Goal: Transaction & Acquisition: Purchase product/service

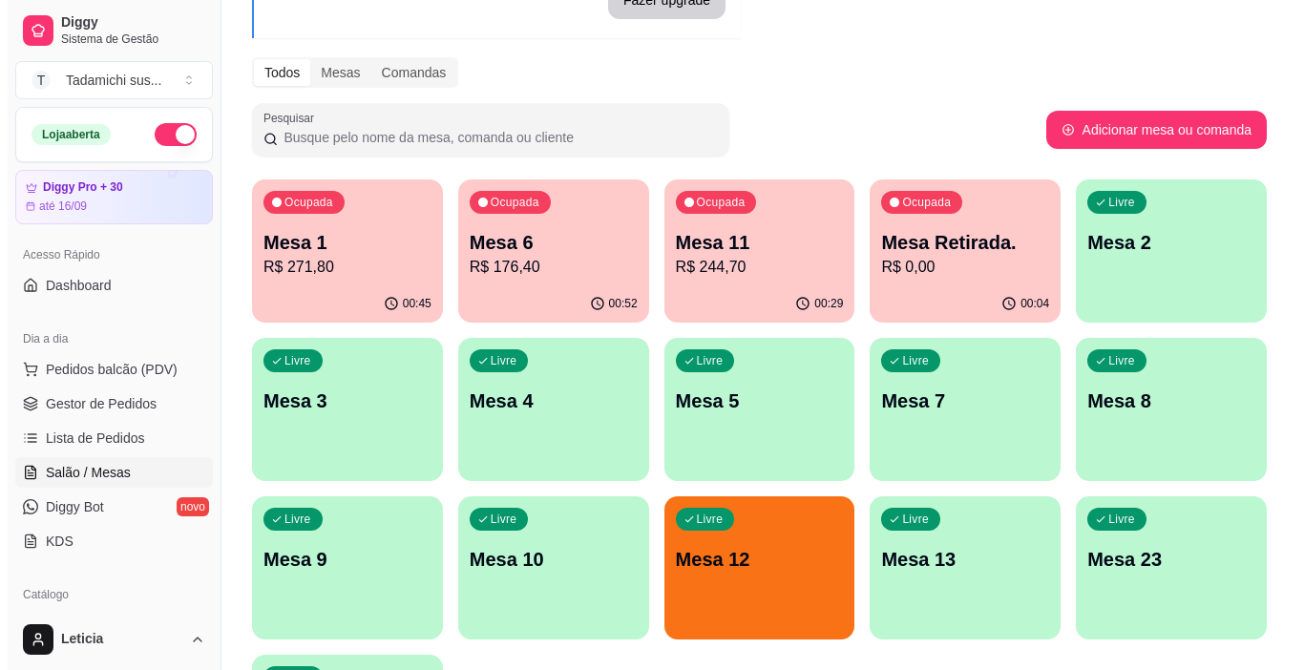
scroll to position [286, 0]
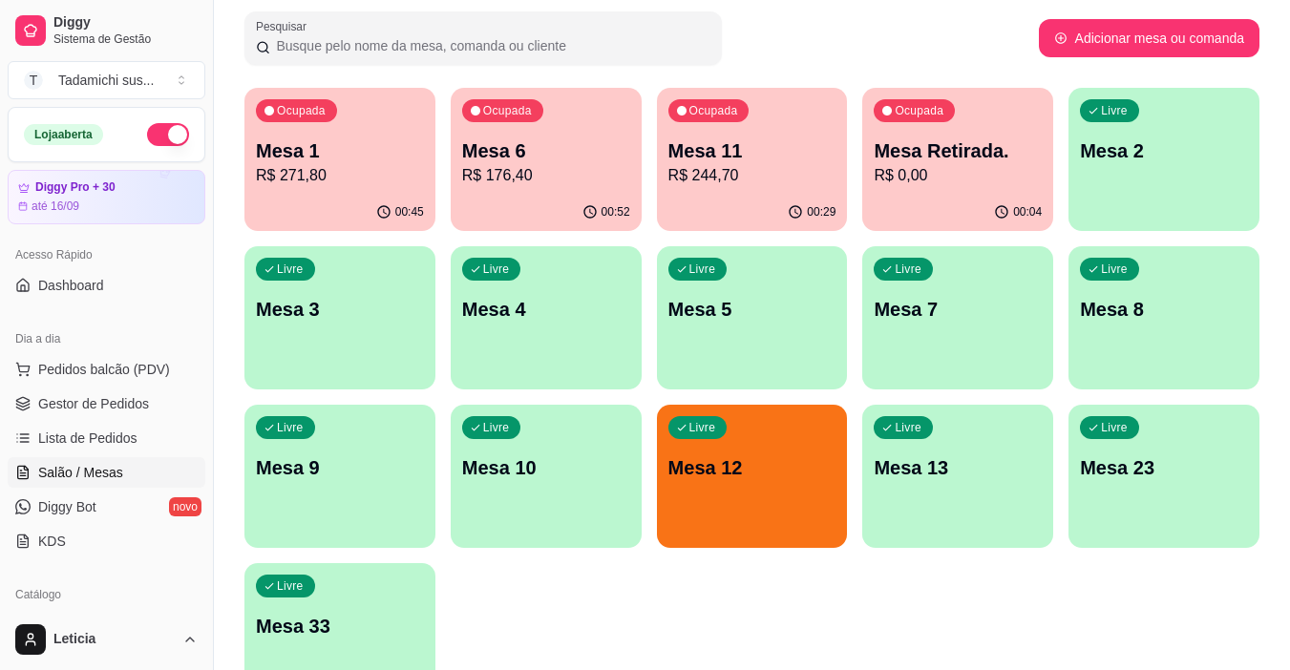
click at [764, 493] on div "Livre Mesa 12" at bounding box center [752, 465] width 191 height 120
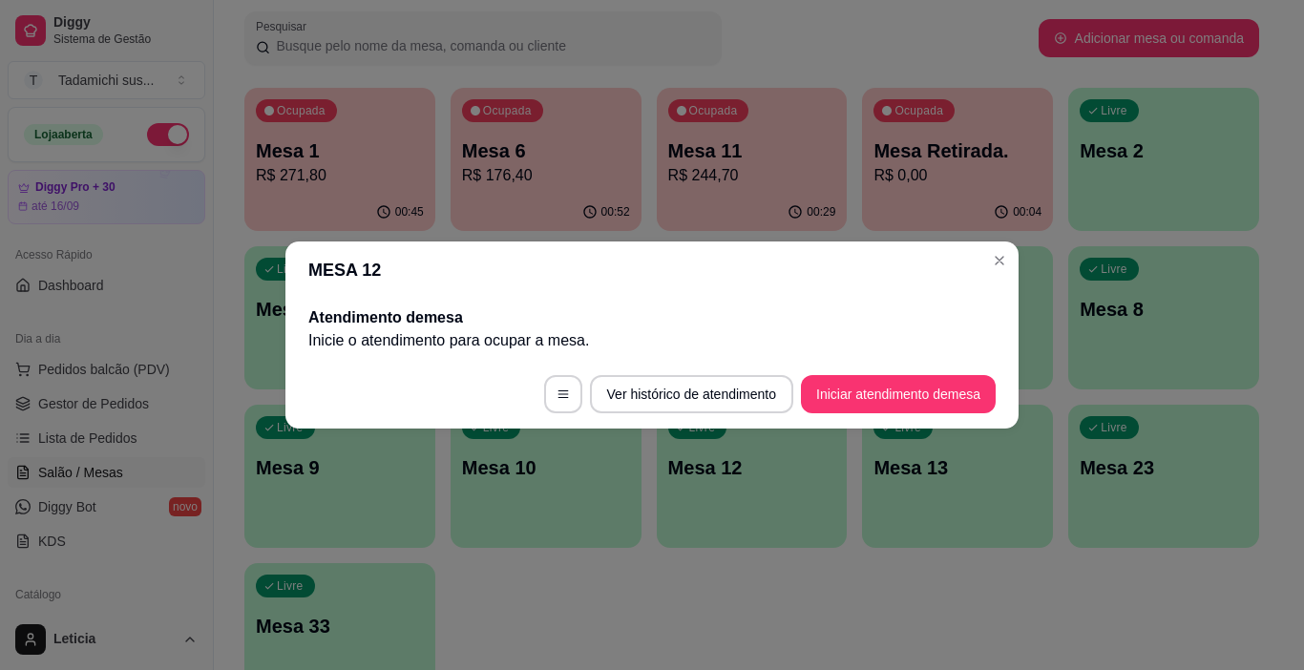
click at [922, 416] on footer "Ver histórico de atendimento Iniciar atendimento de mesa" at bounding box center [651, 394] width 733 height 69
click at [914, 397] on button "Iniciar atendimento de mesa" at bounding box center [898, 394] width 195 height 38
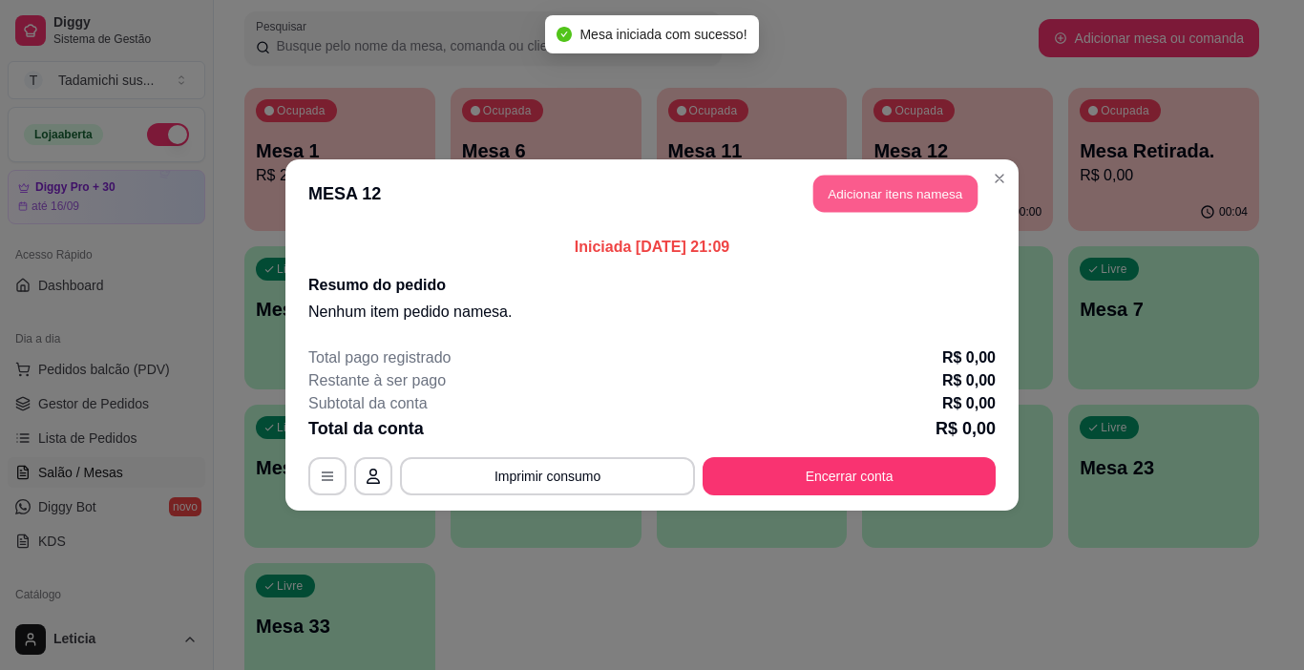
click at [846, 178] on button "Adicionar itens na mesa" at bounding box center [895, 194] width 164 height 37
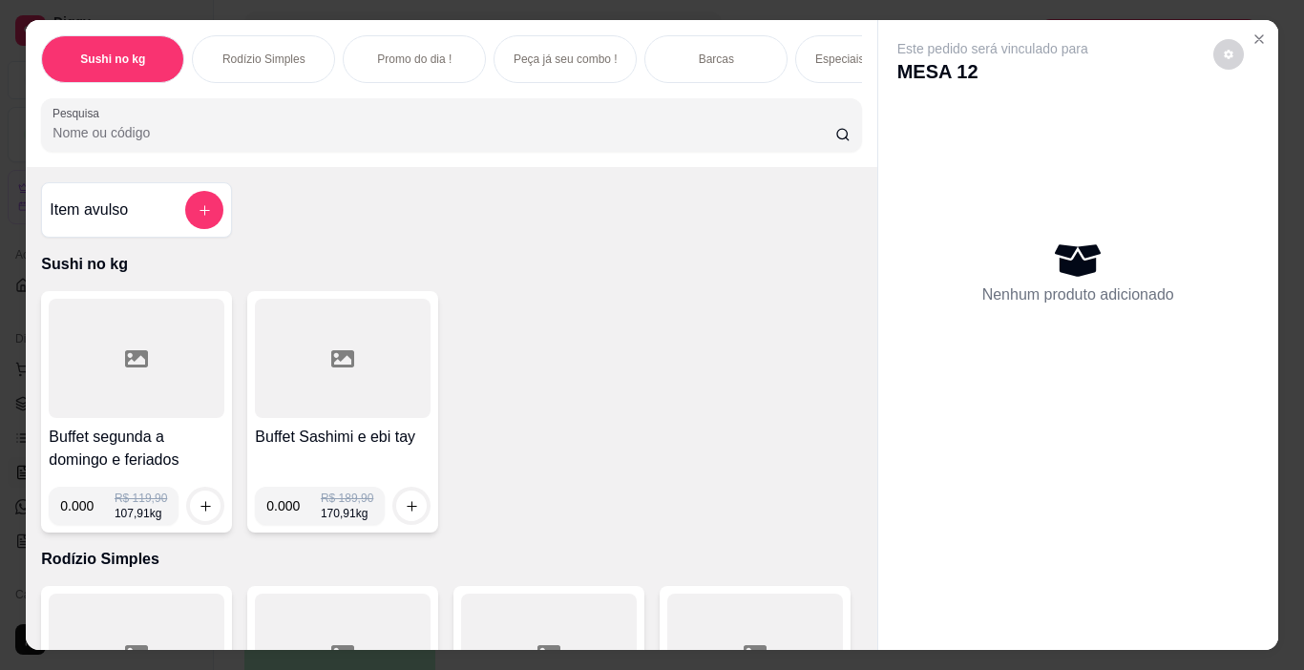
click at [748, 63] on div "Barcas" at bounding box center [715, 59] width 143 height 48
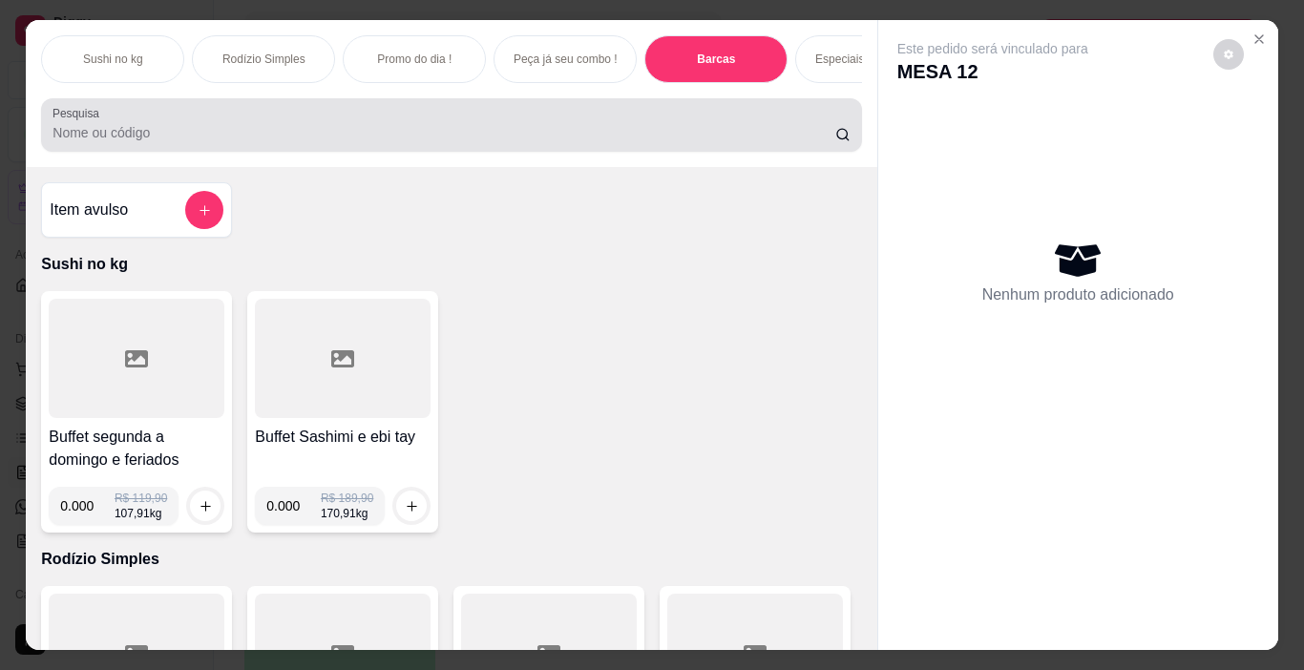
scroll to position [48, 0]
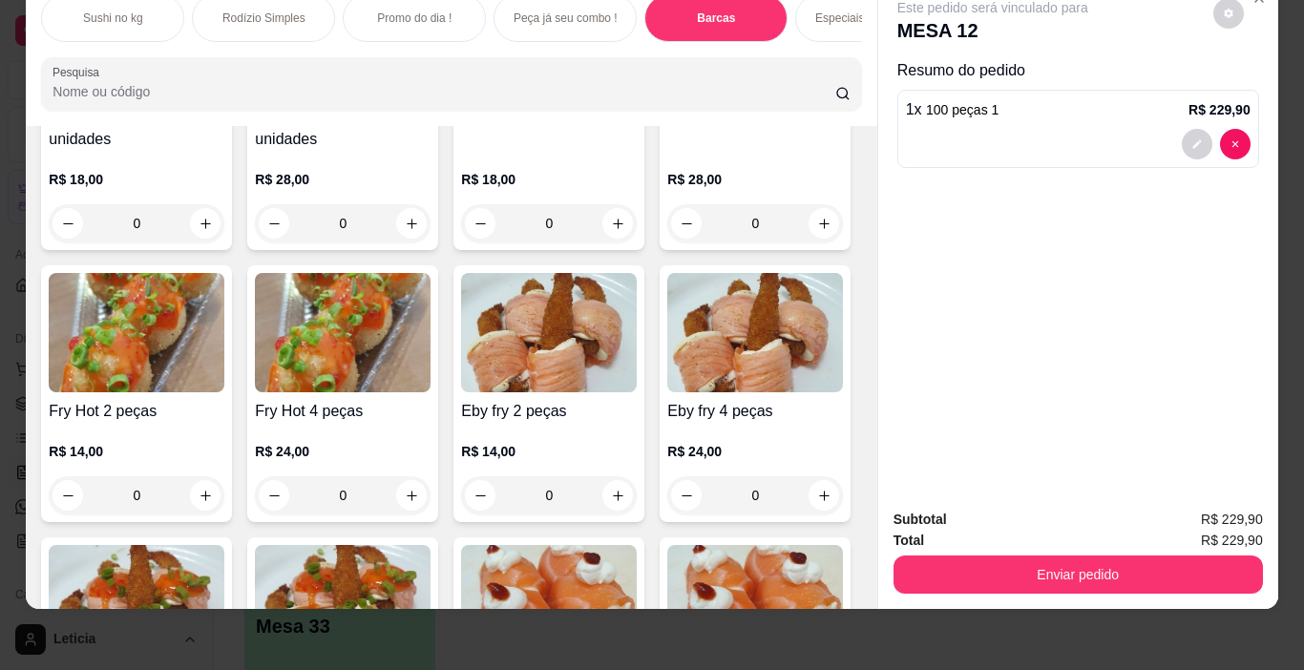
type input "1"
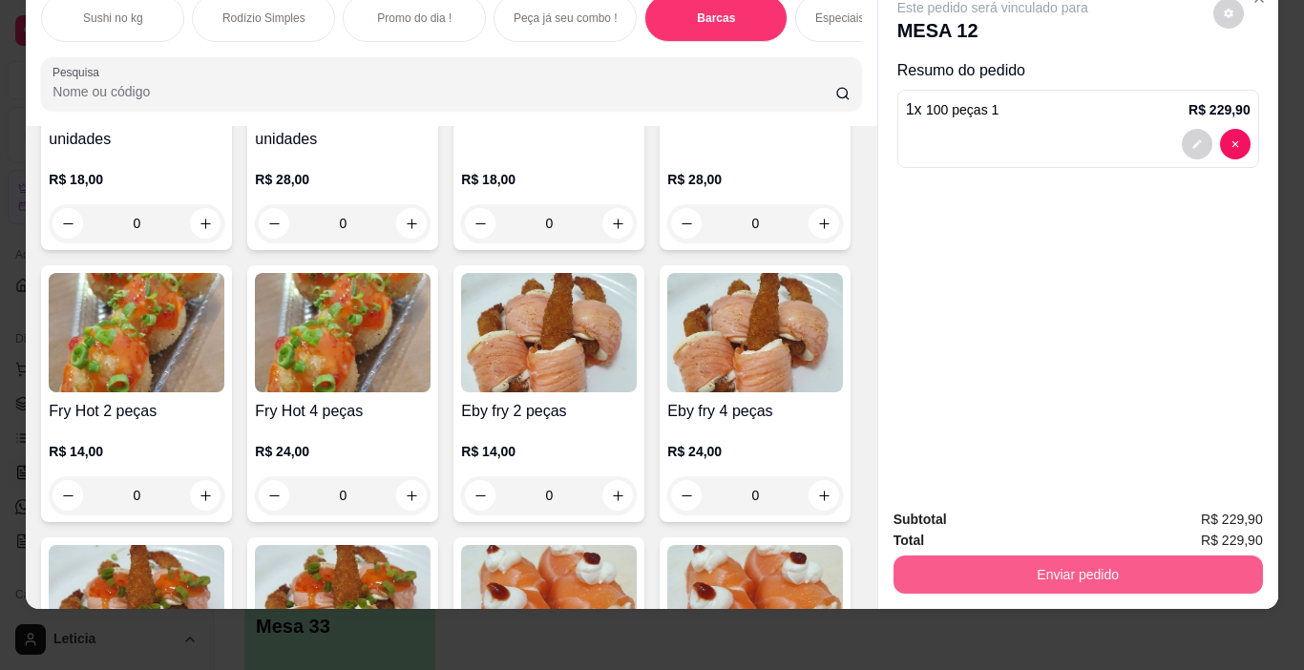
click at [1087, 573] on button "Enviar pedido" at bounding box center [1077, 575] width 369 height 38
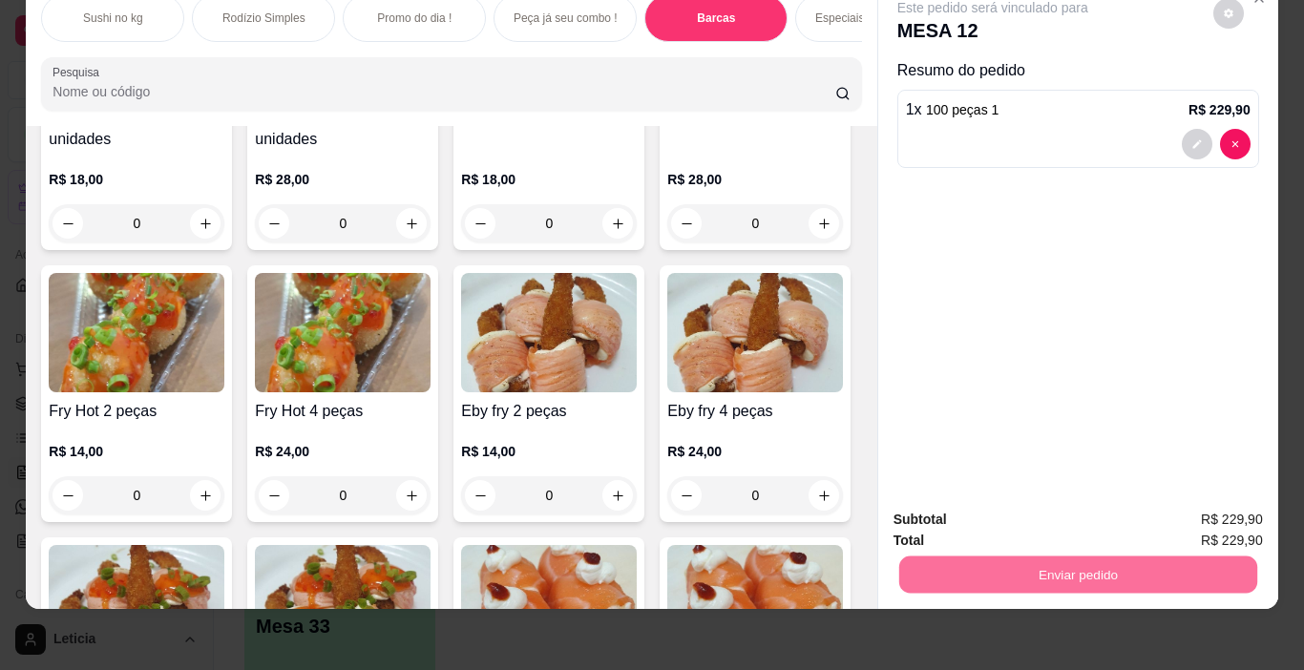
click at [1153, 509] on button "Sim, quero registrar" at bounding box center [1195, 512] width 137 height 35
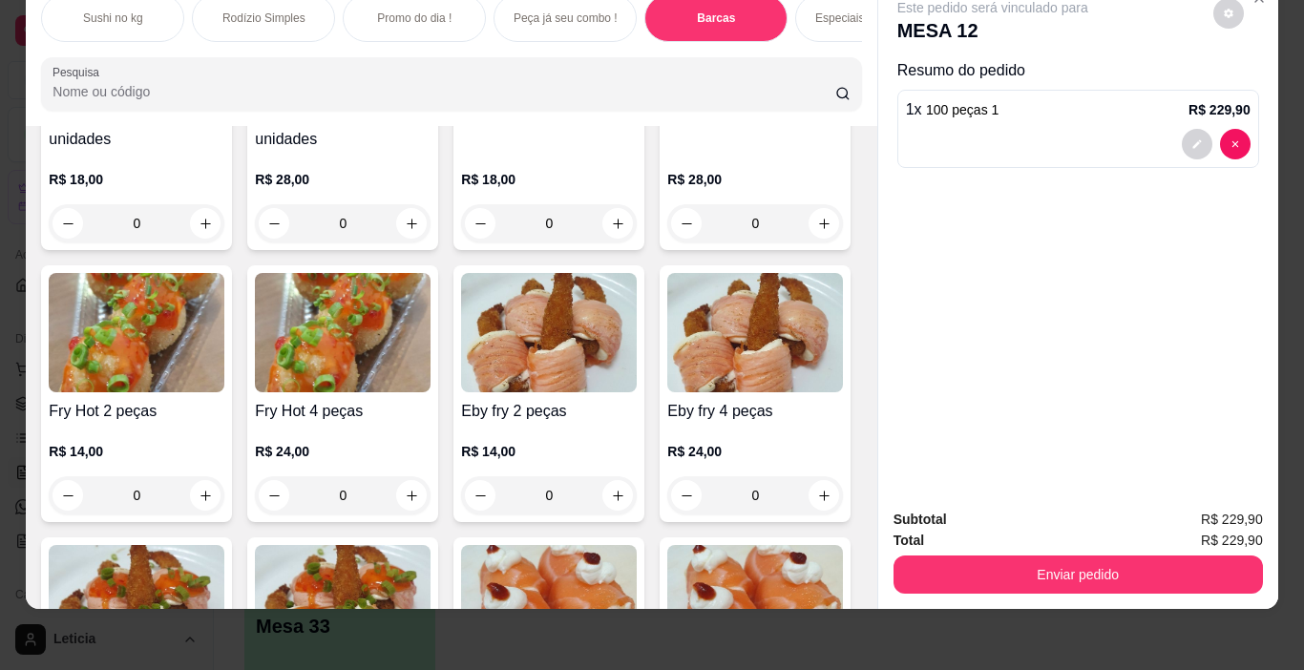
click at [1065, 573] on button "Enviar pedido" at bounding box center [1077, 575] width 369 height 38
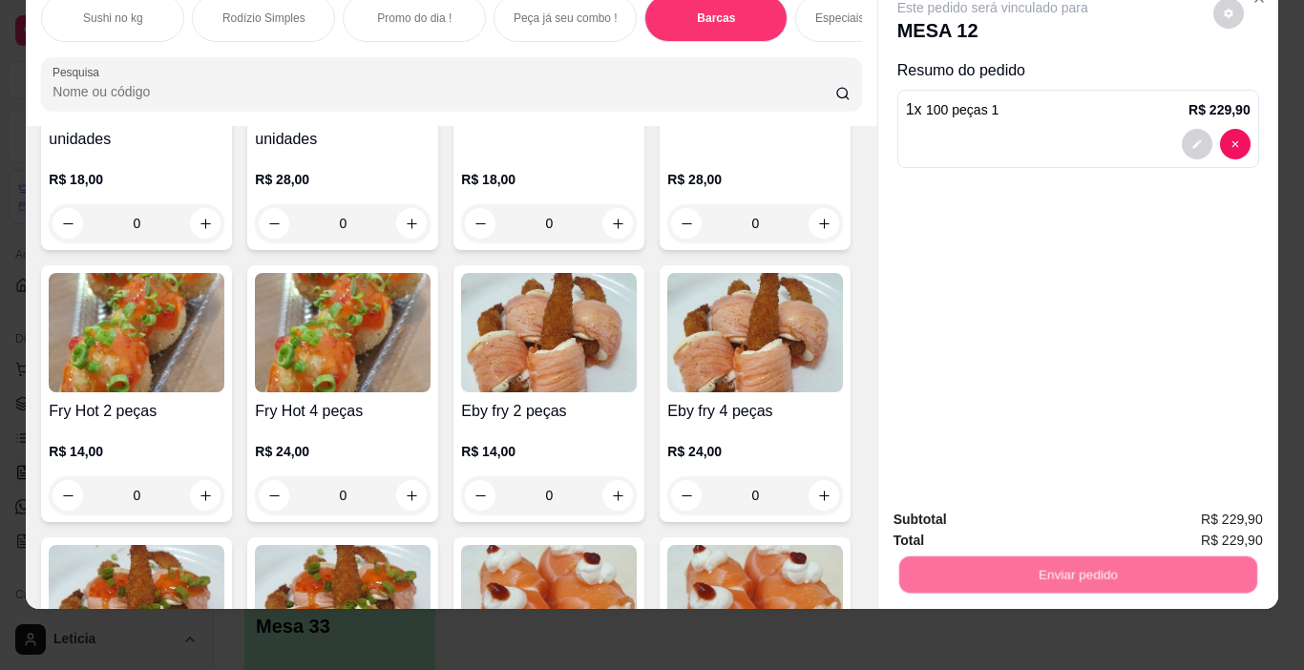
click at [1013, 495] on button "Não registrar e enviar pedido" at bounding box center [1014, 513] width 199 height 36
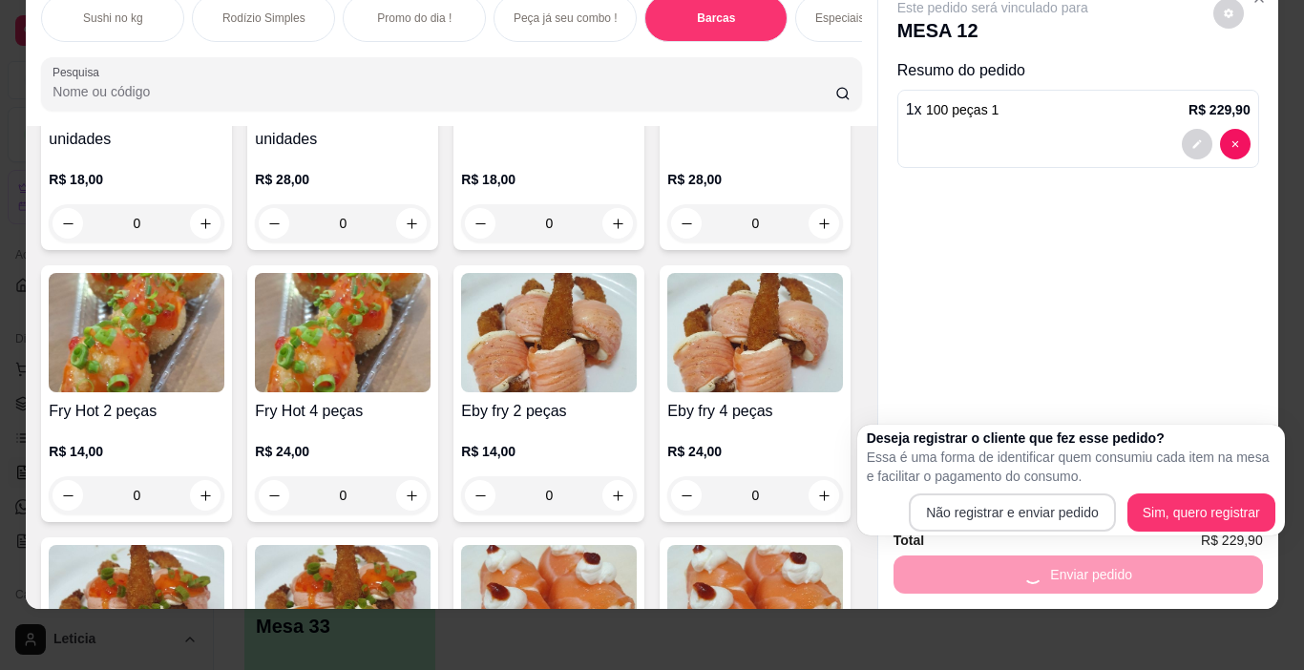
click at [1017, 509] on div "Subtotal R$ 229,90" at bounding box center [1077, 519] width 369 height 21
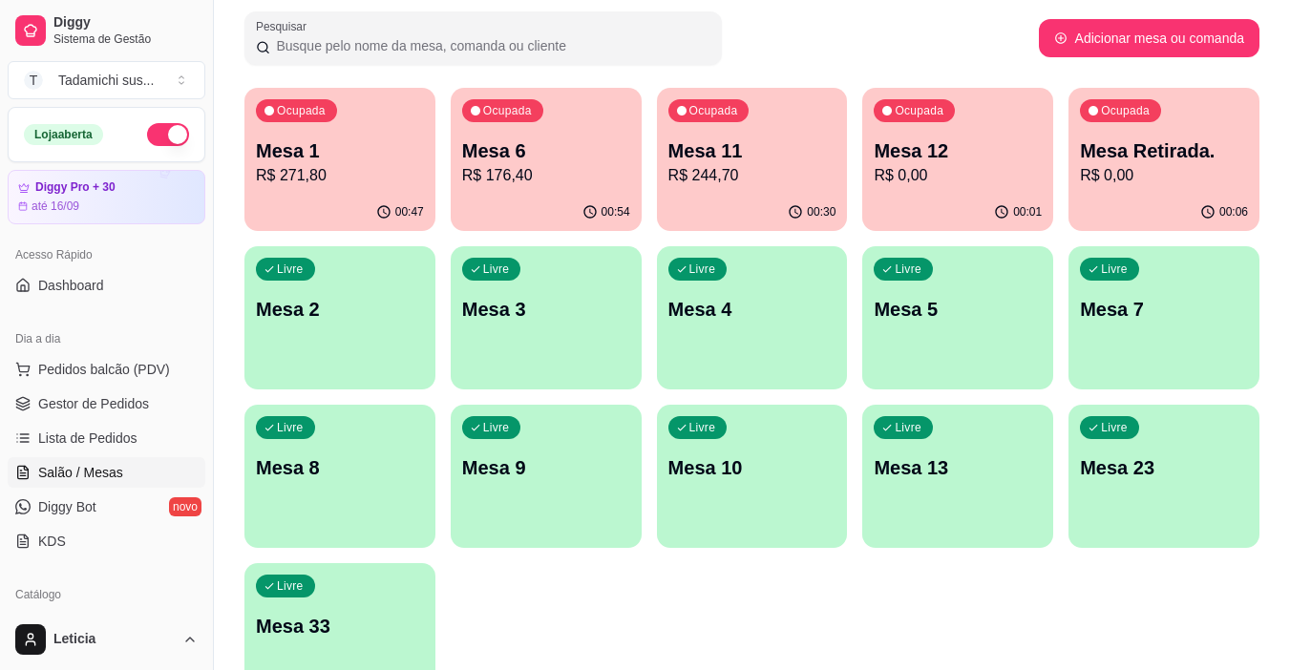
click at [409, 178] on p "R$ 271,80" at bounding box center [340, 175] width 168 height 23
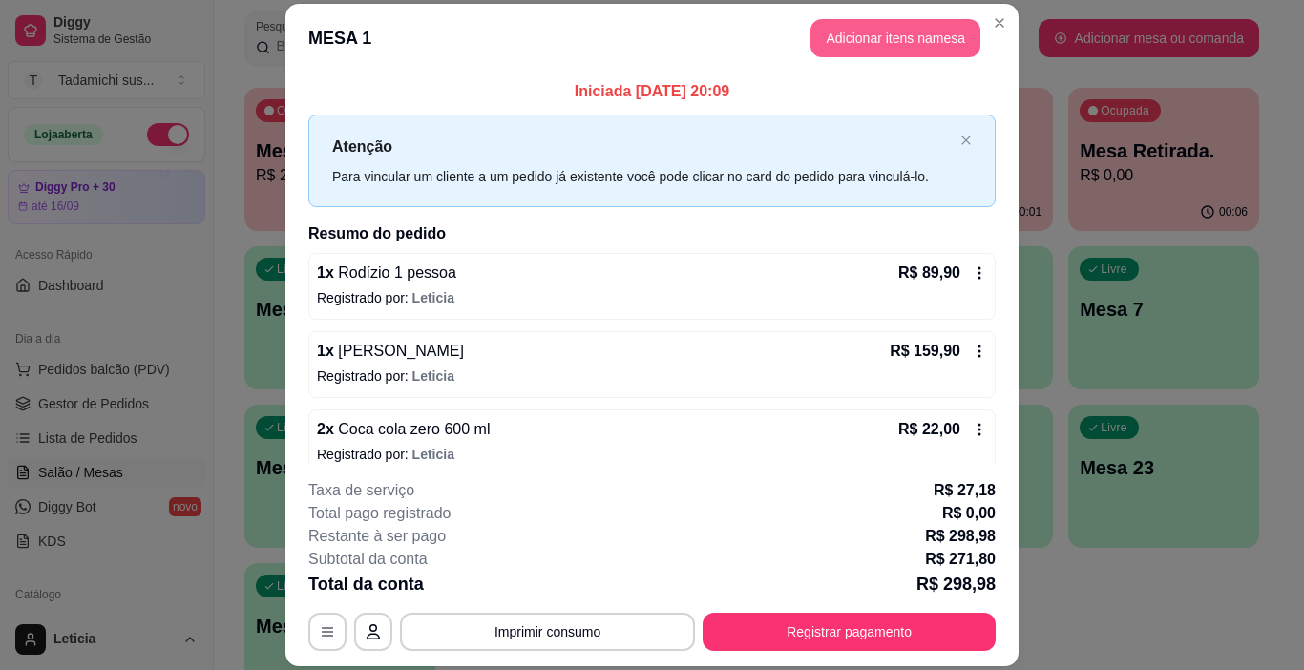
click at [826, 34] on button "Adicionar itens na mesa" at bounding box center [895, 38] width 170 height 38
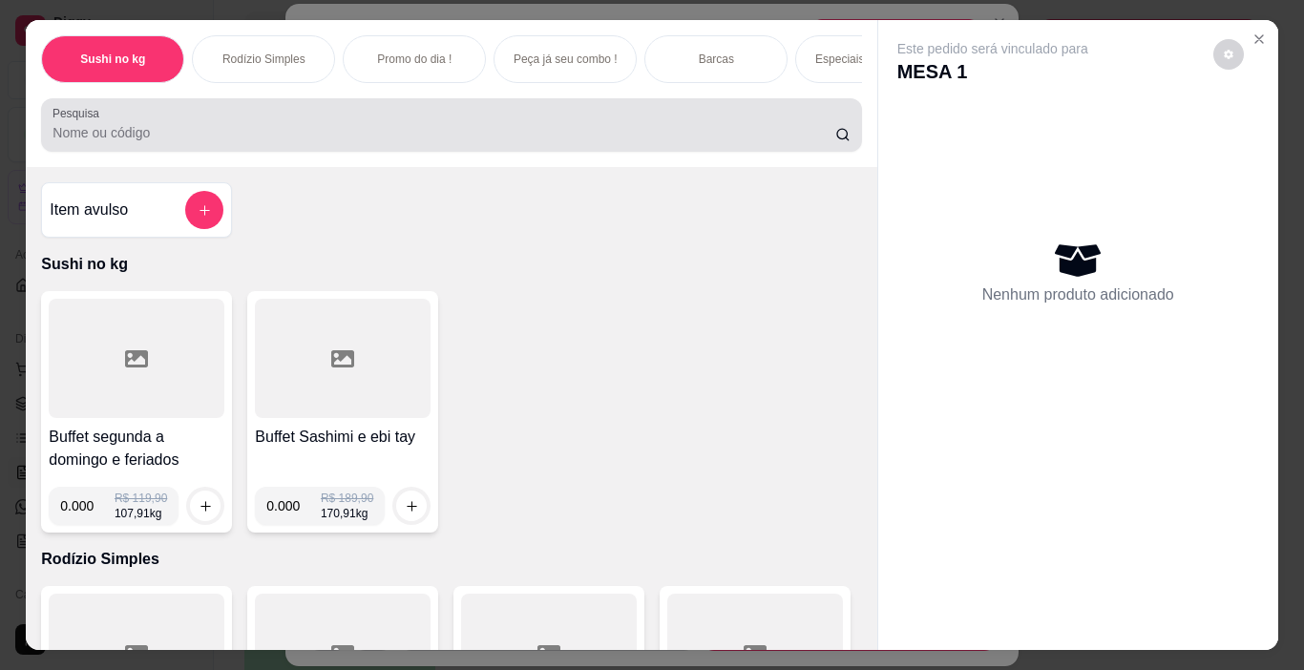
click at [515, 132] on input "Pesquisa" at bounding box center [443, 132] width 783 height 19
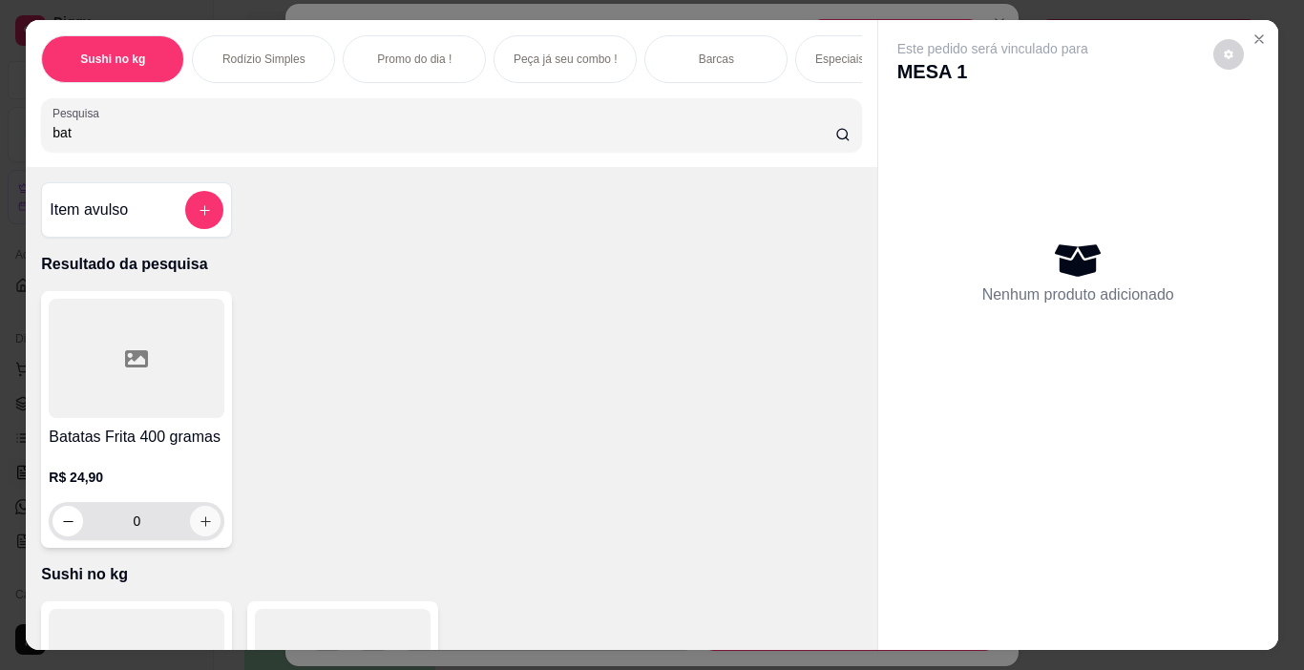
type input "bat"
click at [200, 527] on icon "increase-product-quantity" at bounding box center [206, 521] width 14 height 14
type input "1"
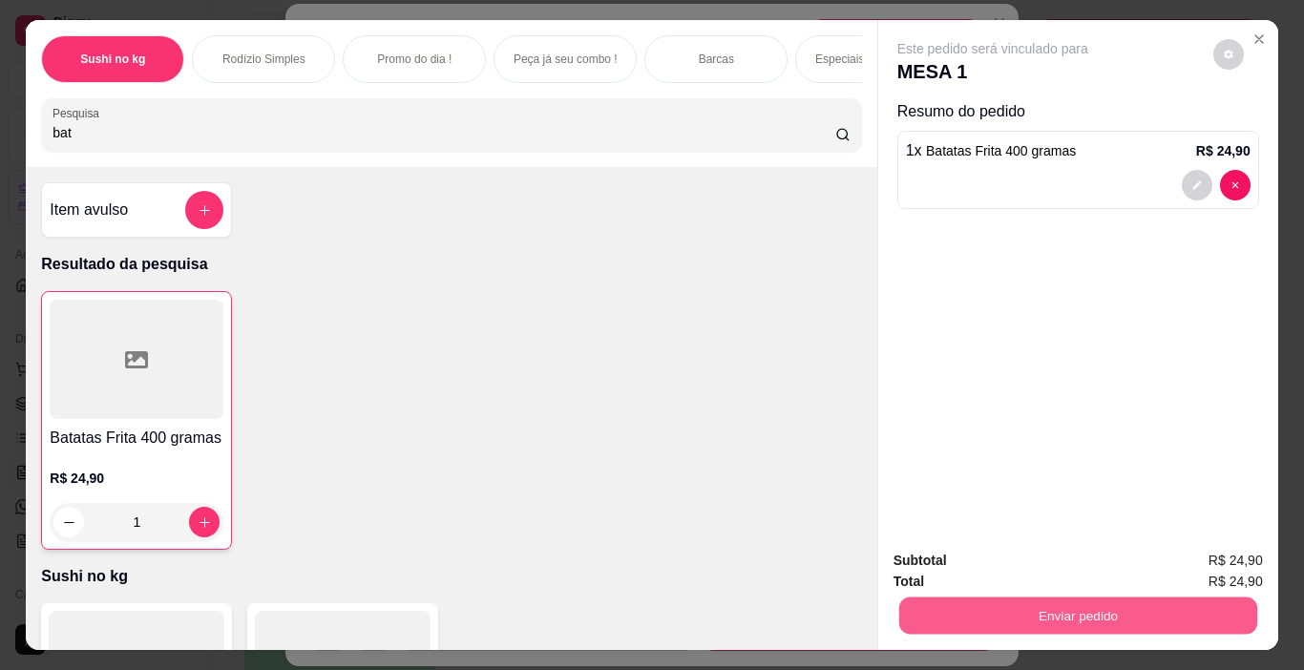
click at [1059, 607] on button "Enviar pedido" at bounding box center [1077, 616] width 358 height 37
click at [1020, 554] on button "Não registrar e enviar pedido" at bounding box center [1014, 560] width 193 height 35
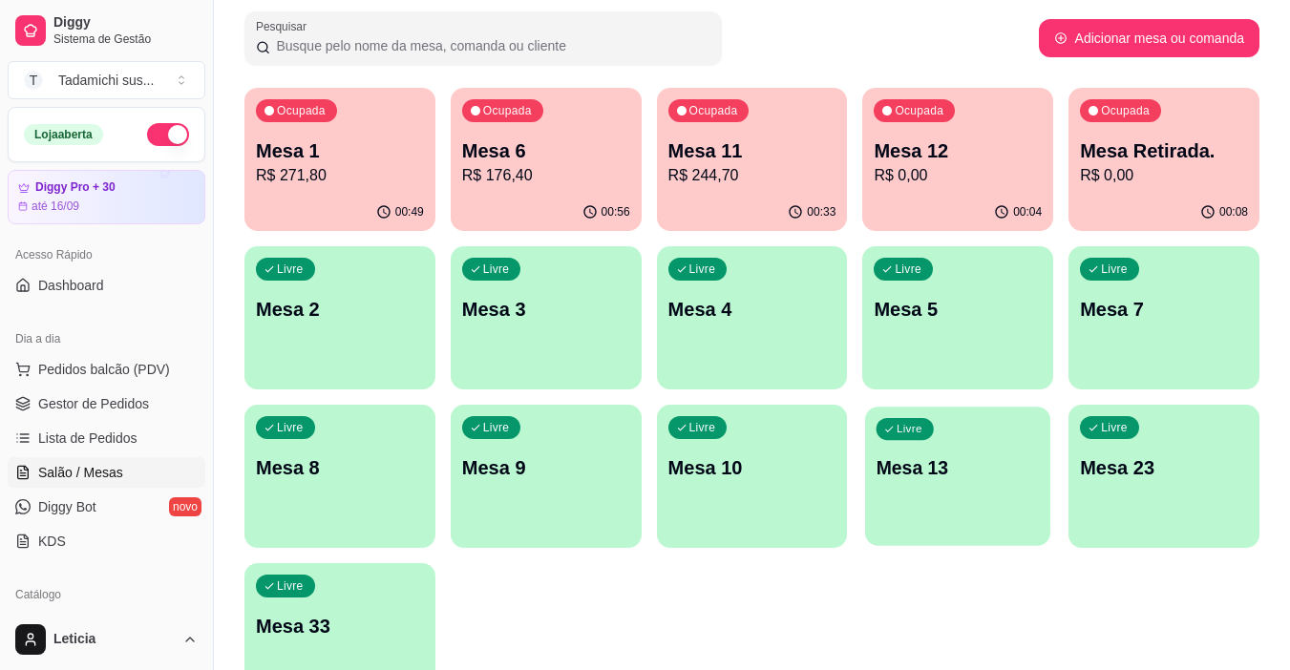
click at [921, 485] on div "Livre Mesa 13" at bounding box center [957, 465] width 185 height 116
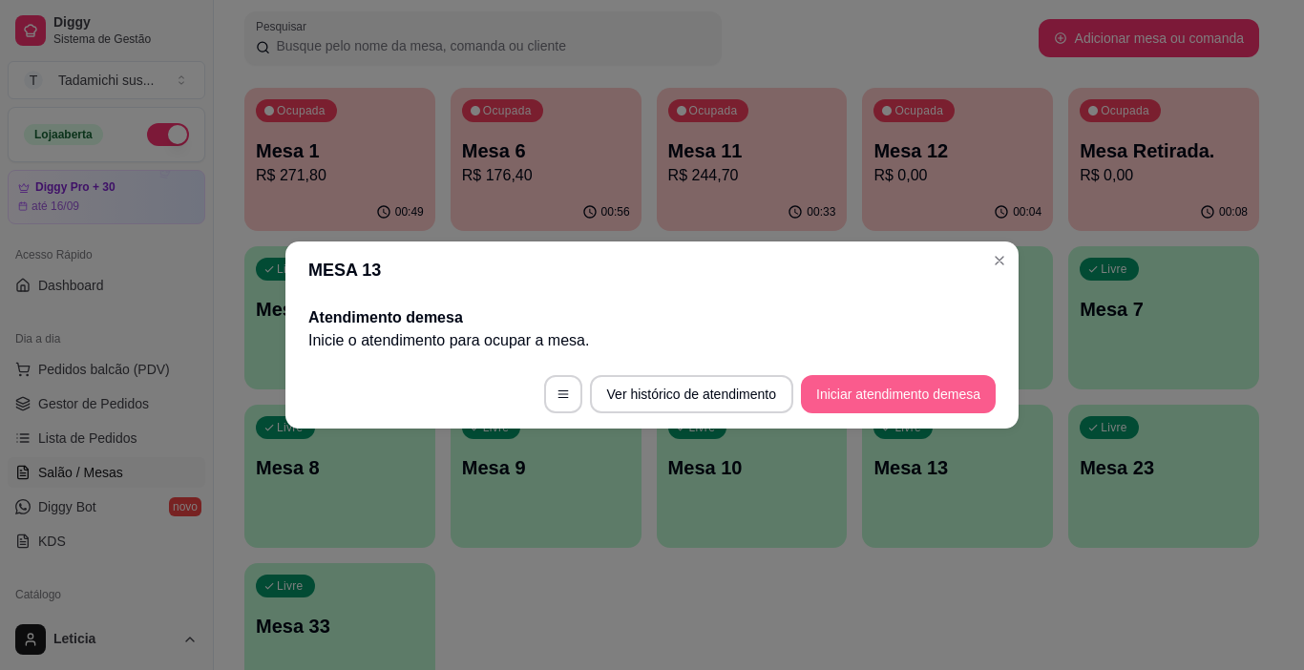
click at [869, 383] on button "Iniciar atendimento de mesa" at bounding box center [898, 394] width 195 height 38
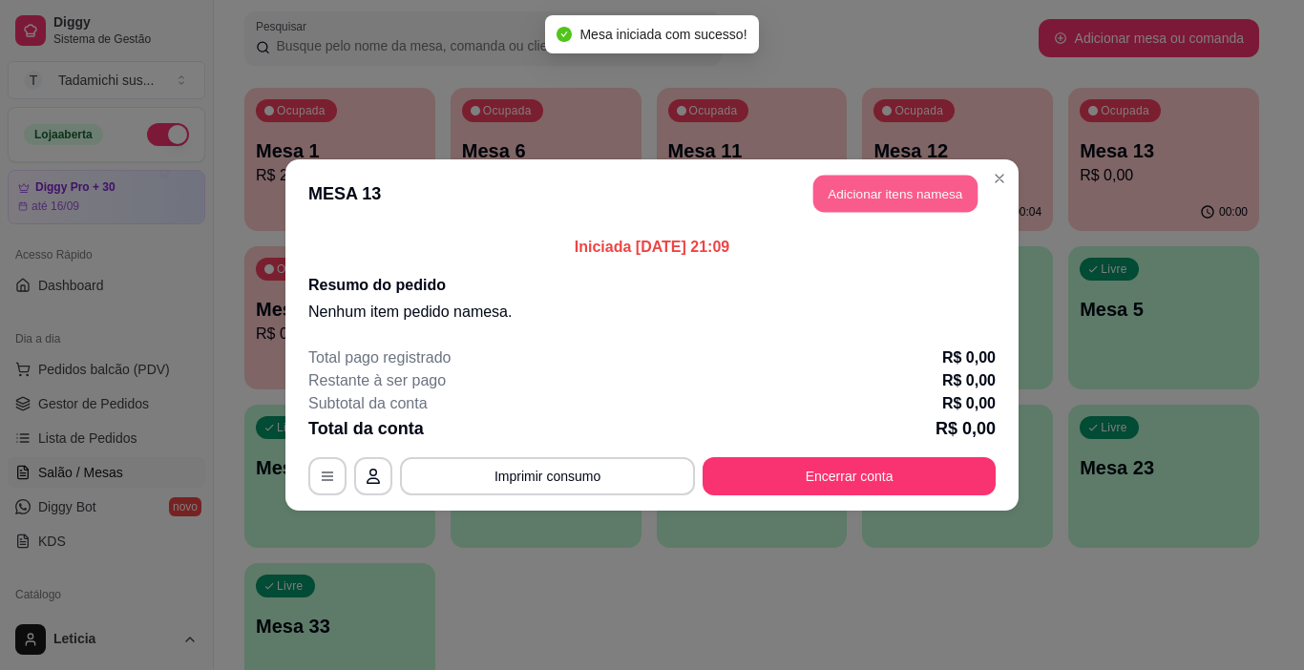
click at [845, 199] on button "Adicionar itens na mesa" at bounding box center [895, 194] width 164 height 37
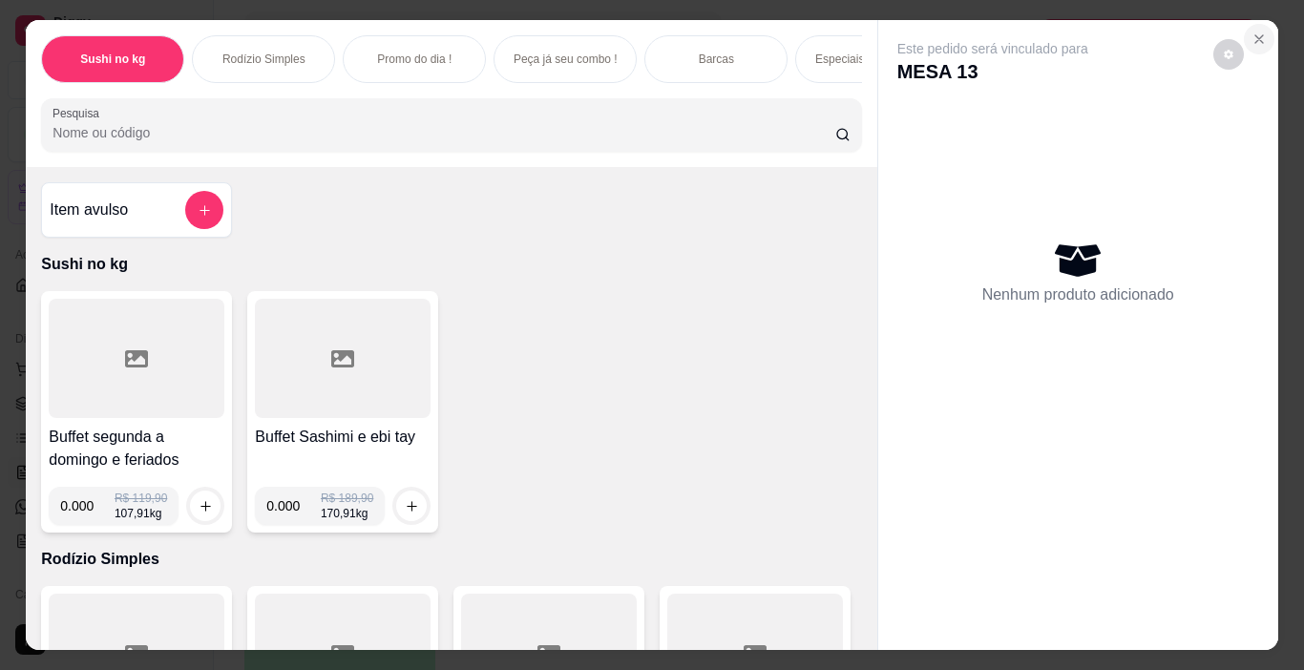
click at [1254, 31] on icon "Close" at bounding box center [1258, 38] width 15 height 15
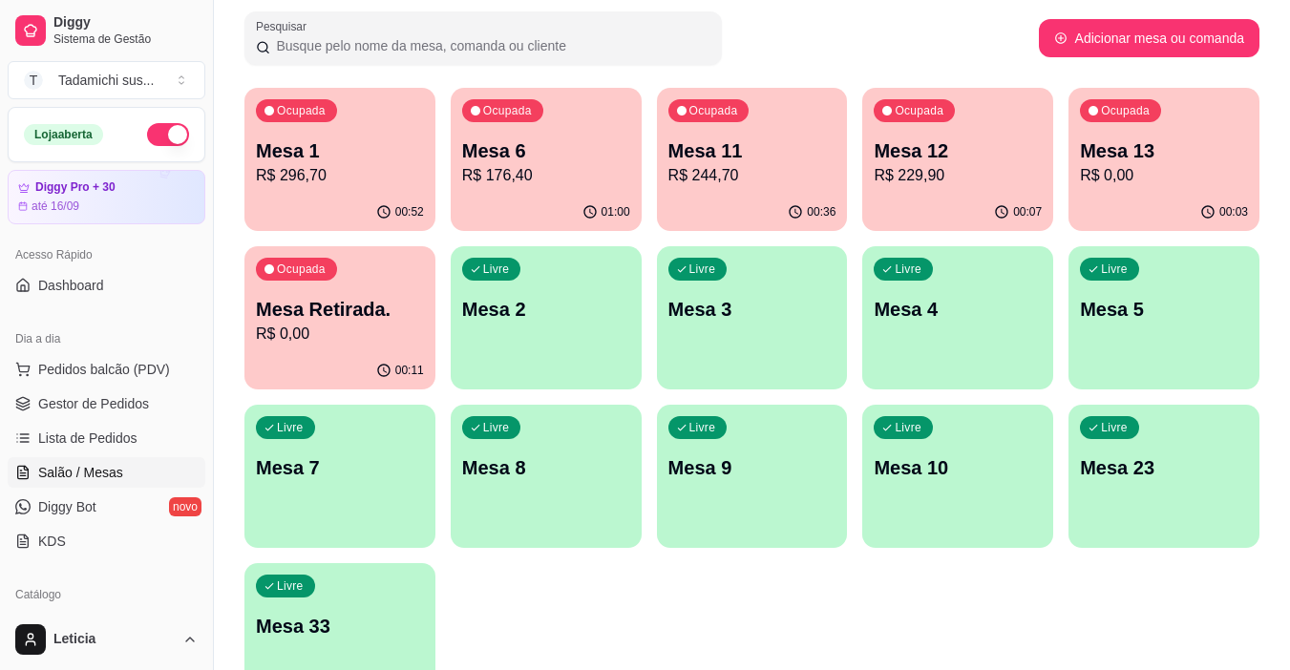
click at [1166, 199] on div "00:03" at bounding box center [1163, 212] width 191 height 37
